Goal: Information Seeking & Learning: Stay updated

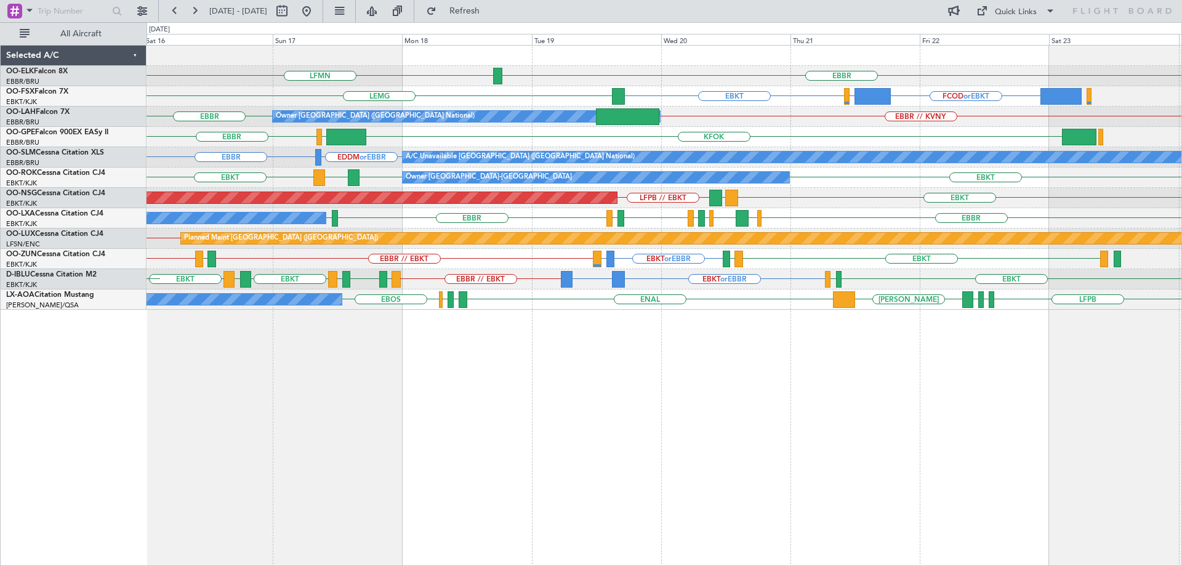
click at [1170, 258] on div "EBBR LFMN [GEOGRAPHIC_DATA] FCOD or EBKT LSGG or EBKT EBKT [GEOGRAPHIC_DATA] EB…" at bounding box center [663, 178] width 1035 height 264
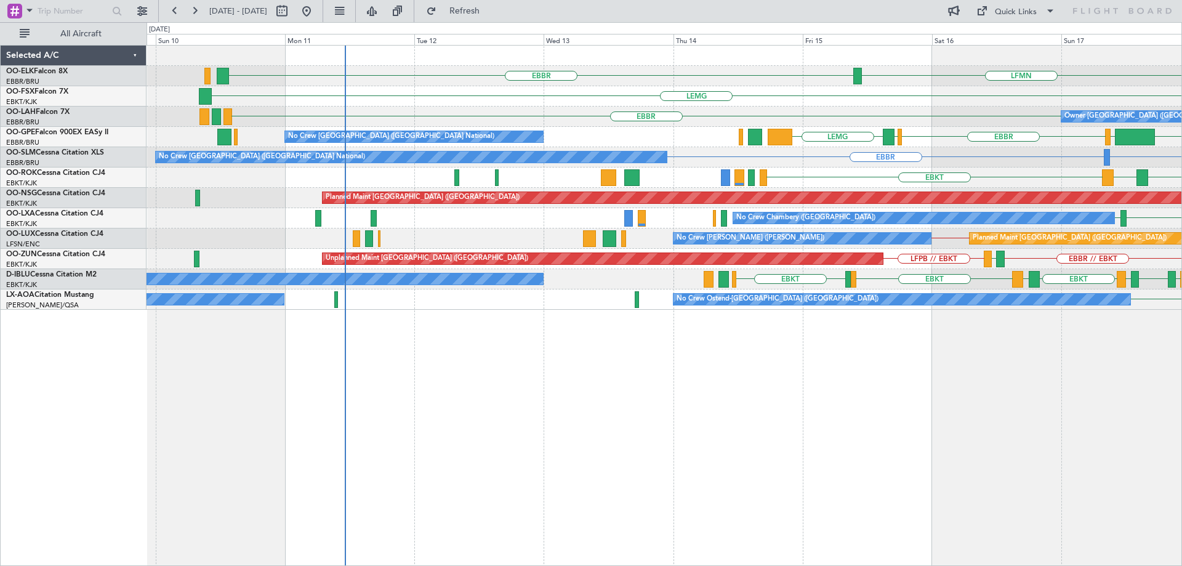
click at [851, 247] on div "LFSN // LFPB Planned Maint [GEOGRAPHIC_DATA] ([GEOGRAPHIC_DATA]) No Crew [PERSO…" at bounding box center [663, 238] width 1035 height 20
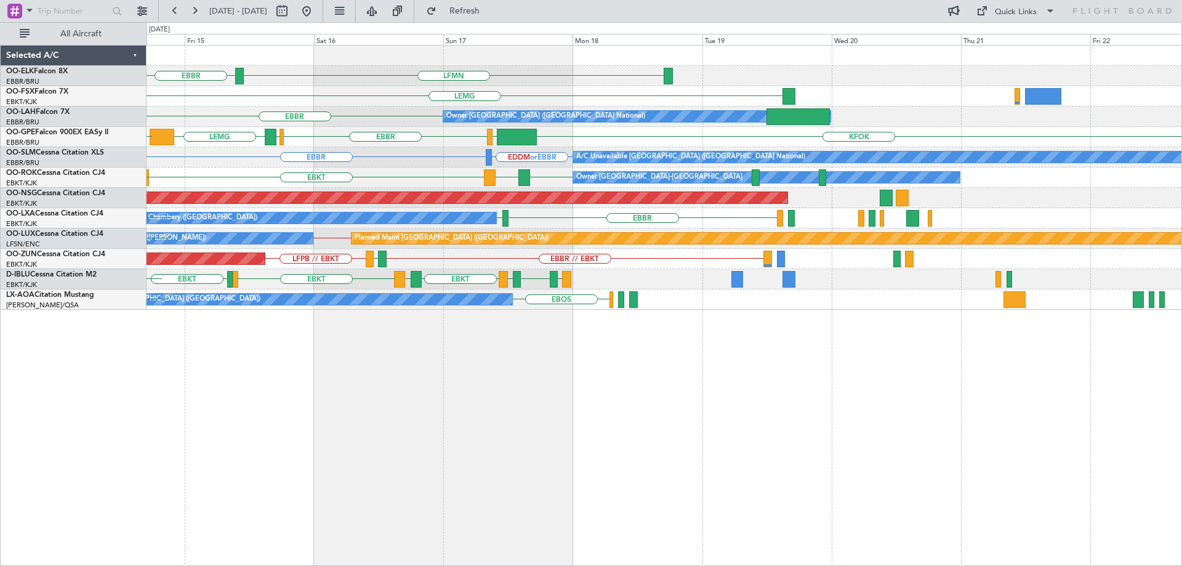
click at [398, 249] on div "EBBR // EBKT LFRQ LFPB // EBKT Unplanned Maint [GEOGRAPHIC_DATA] ([GEOGRAPHIC_D…" at bounding box center [663, 259] width 1035 height 20
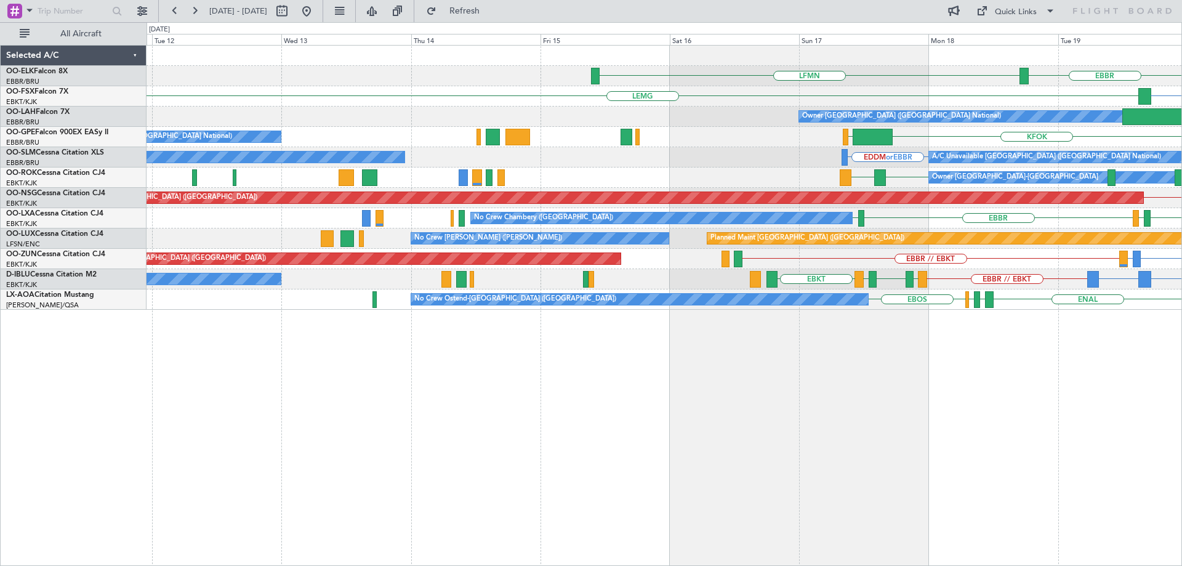
click at [994, 268] on div "LFMN [GEOGRAPHIC_DATA] EBKT [GEOGRAPHIC_DATA] LSGG or EBKT FCOD or EBKT Owner […" at bounding box center [663, 178] width 1035 height 264
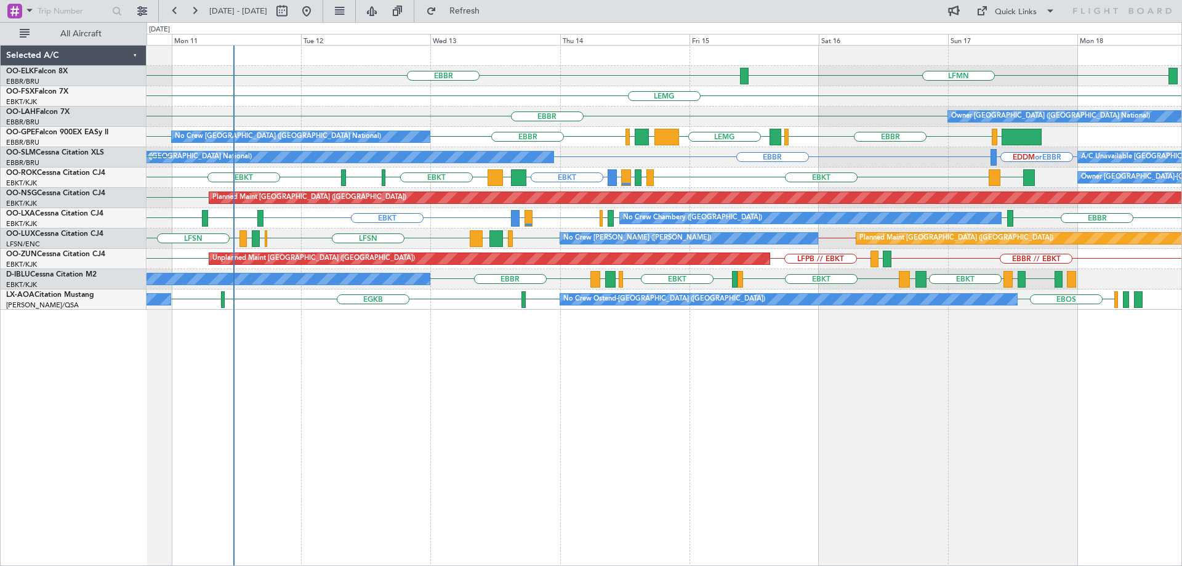
click at [599, 164] on div "LFMN [GEOGRAPHIC_DATA] LIRI LDDU [GEOGRAPHIC_DATA] EBKT Owner [GEOGRAPHIC_DATA]…" at bounding box center [663, 178] width 1035 height 264
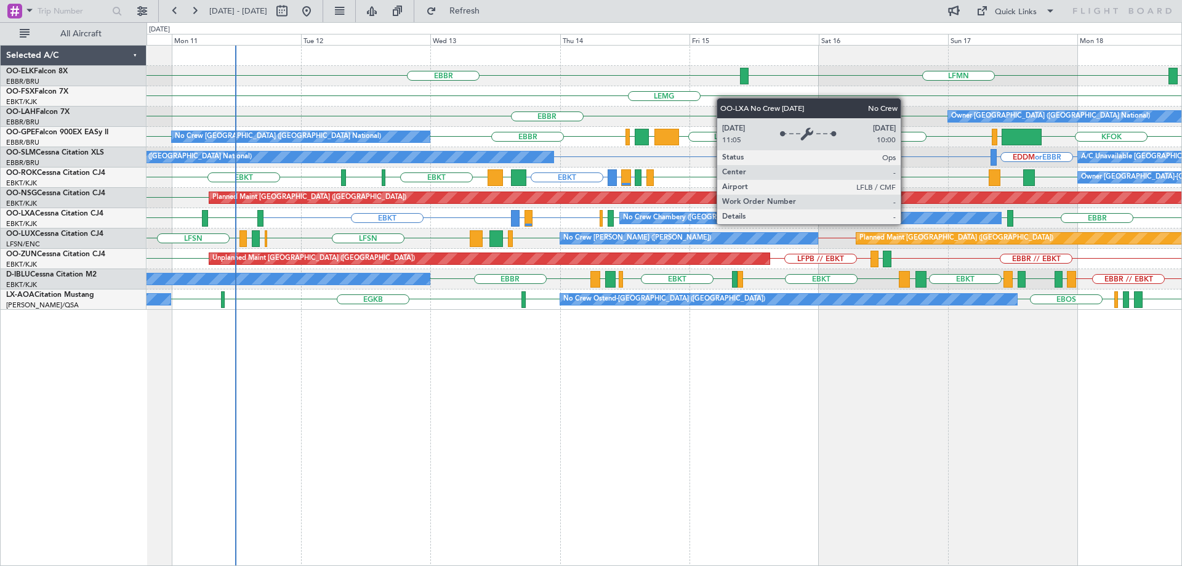
click at [588, 236] on div "LFSN // LFPB LFSN EBKT [PERSON_NAME] LFSN ELLX LFMD LFSN Planned Maint [GEOGRAP…" at bounding box center [663, 238] width 1035 height 20
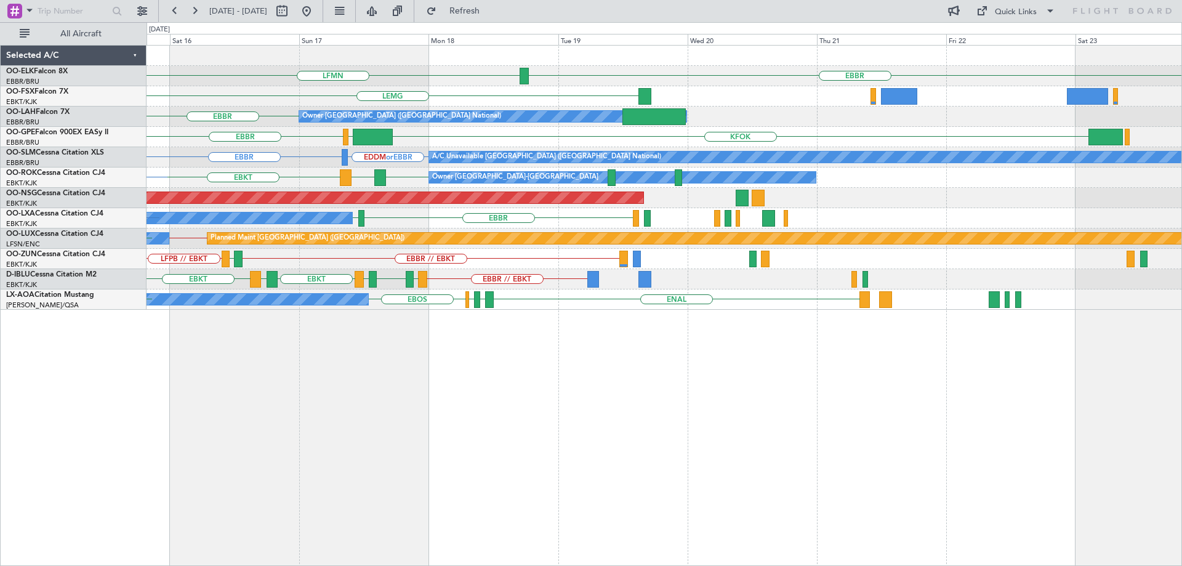
click at [596, 250] on div "EBBR // EBKT LFRQ LFPB // EBKT Unplanned Maint [GEOGRAPHIC_DATA] ([GEOGRAPHIC_D…" at bounding box center [663, 259] width 1035 height 20
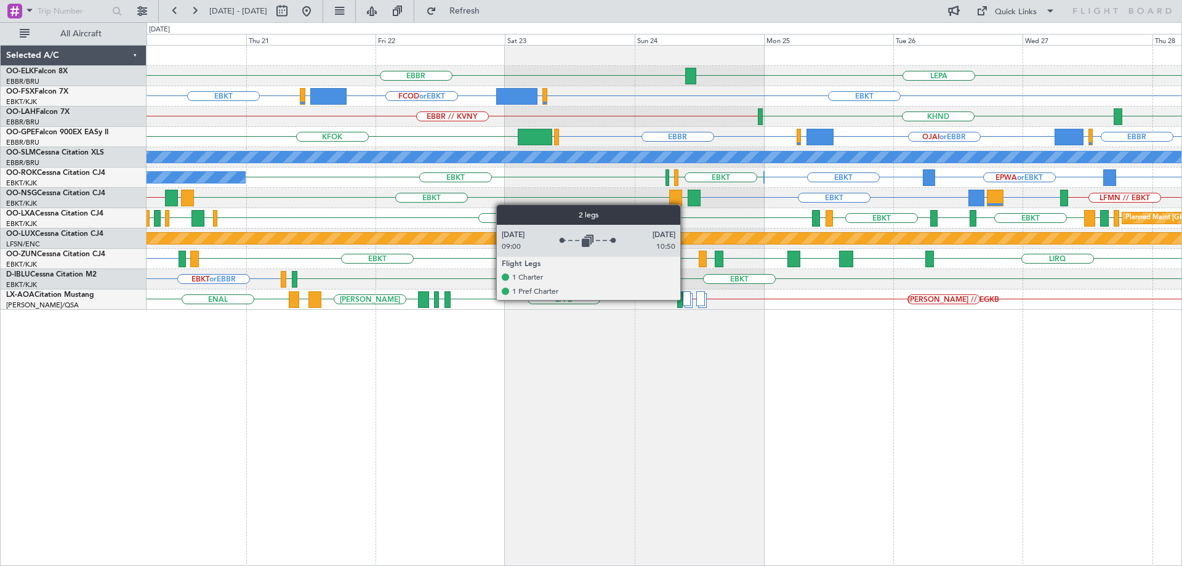
click at [686, 299] on div at bounding box center [687, 298] width 9 height 15
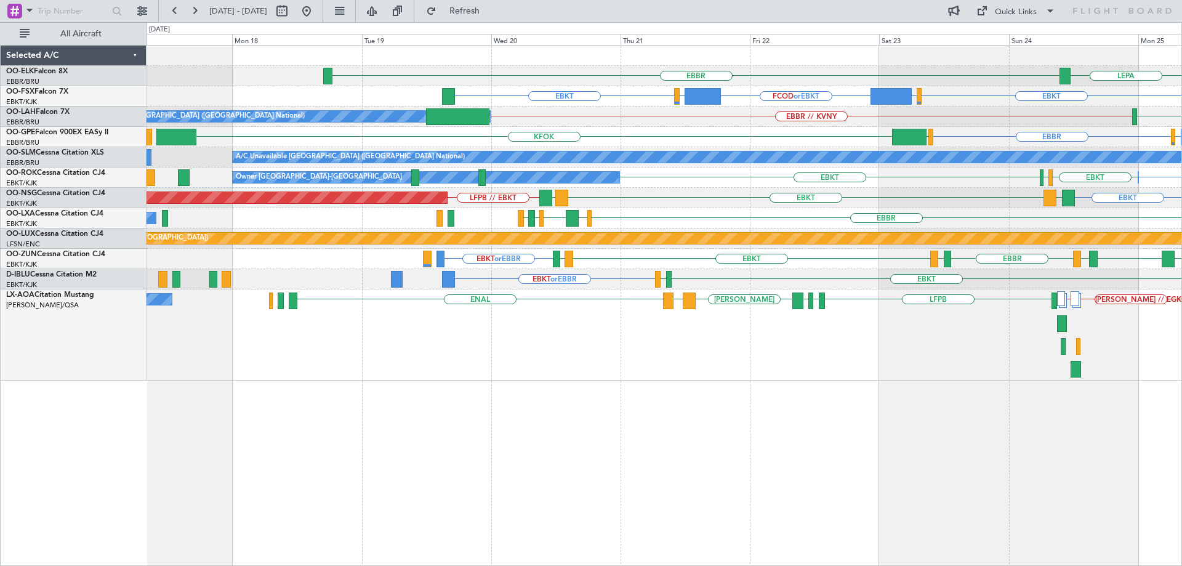
click at [803, 260] on div "LEPA [GEOGRAPHIC_DATA] EBKT EGGW or EBKT FCOD or EBKT LSGG or EBKT EBKT EBBR //…" at bounding box center [663, 213] width 1035 height 335
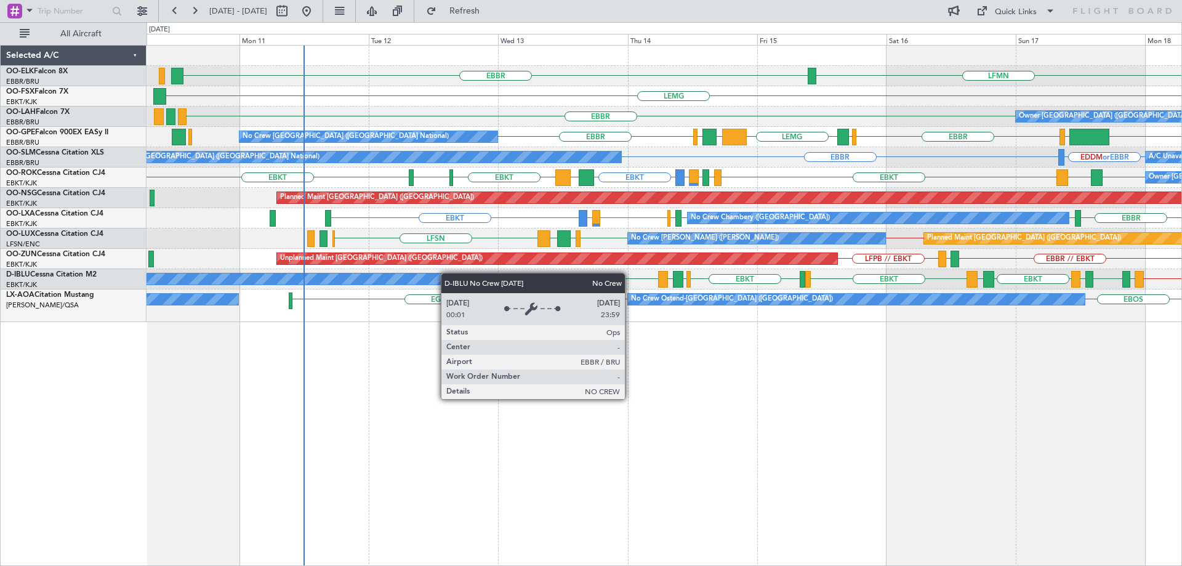
click at [438, 274] on div "LFMN [GEOGRAPHIC_DATA] [GEOGRAPHIC_DATA] [GEOGRAPHIC_DATA] EBKT [GEOGRAPHIC_DAT…" at bounding box center [663, 184] width 1035 height 276
